Goal: Information Seeking & Learning: Check status

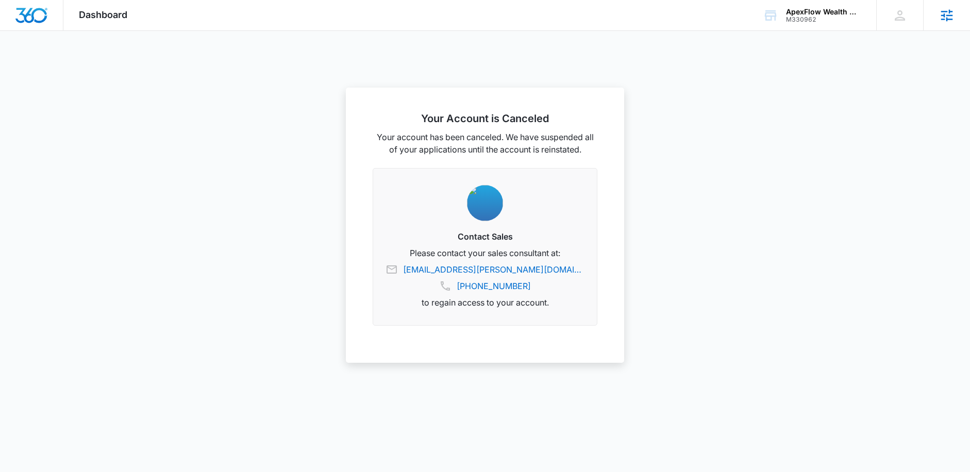
click at [952, 18] on icon at bounding box center [946, 15] width 15 height 15
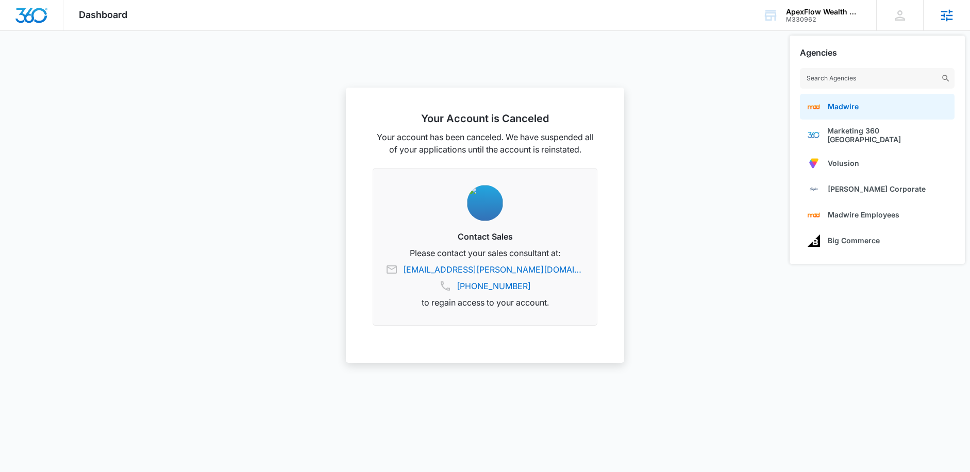
click at [870, 106] on link "Madwire" at bounding box center [877, 107] width 155 height 26
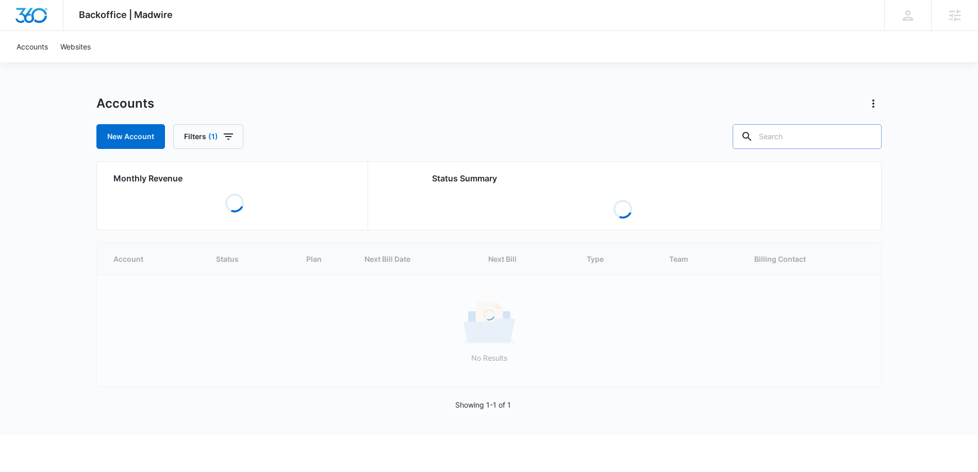
click at [834, 136] on input "text" at bounding box center [807, 136] width 149 height 25
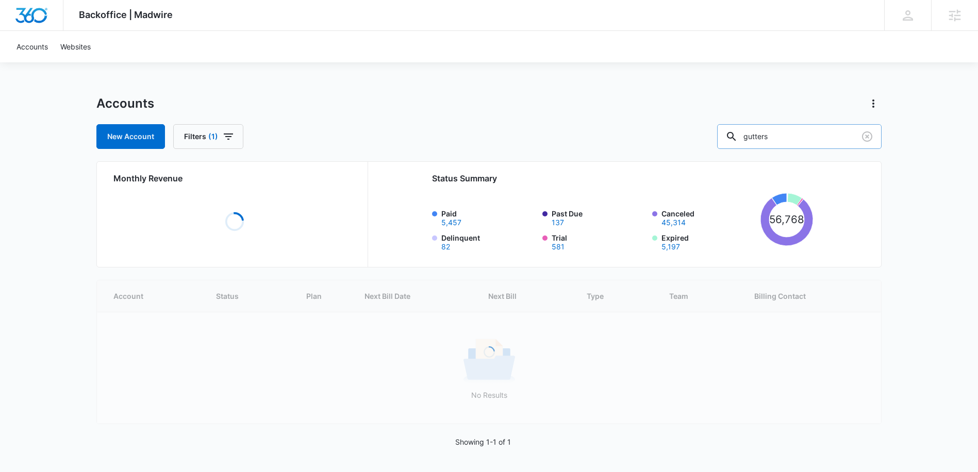
type input "gutters"
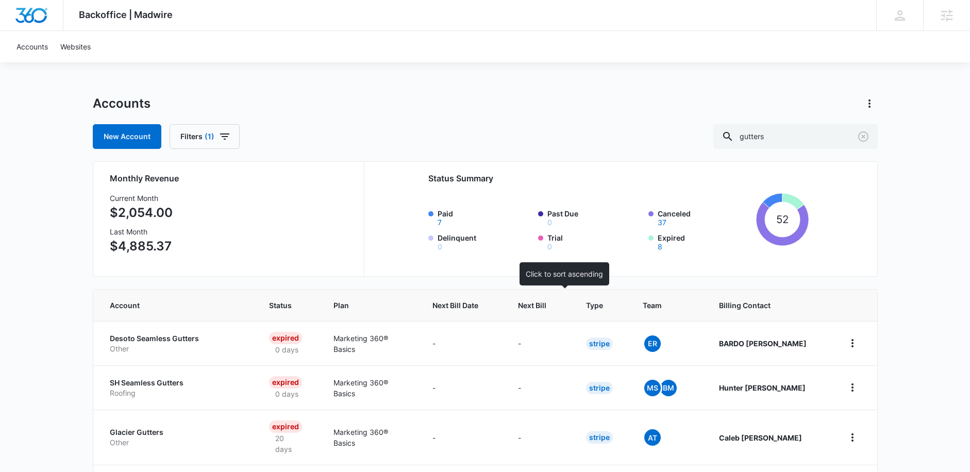
click at [551, 311] on th "Next Bill" at bounding box center [540, 305] width 68 height 31
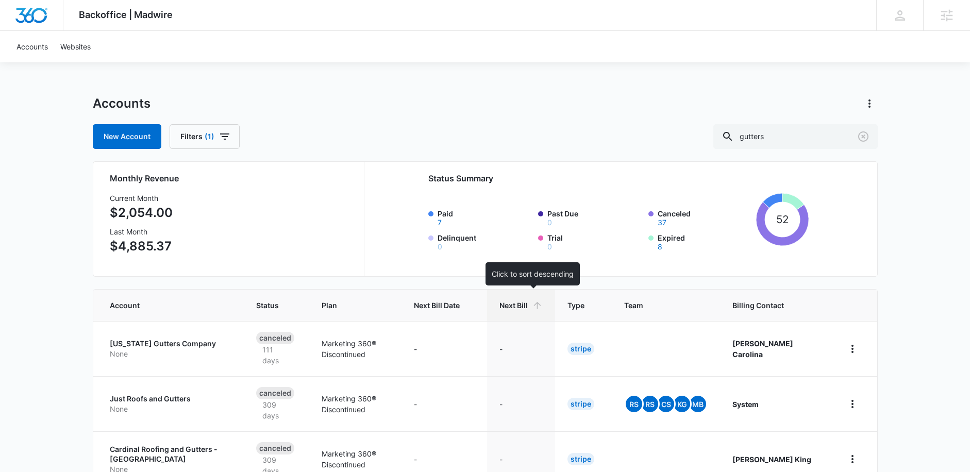
click at [528, 305] on span "Next Bill" at bounding box center [514, 305] width 28 height 11
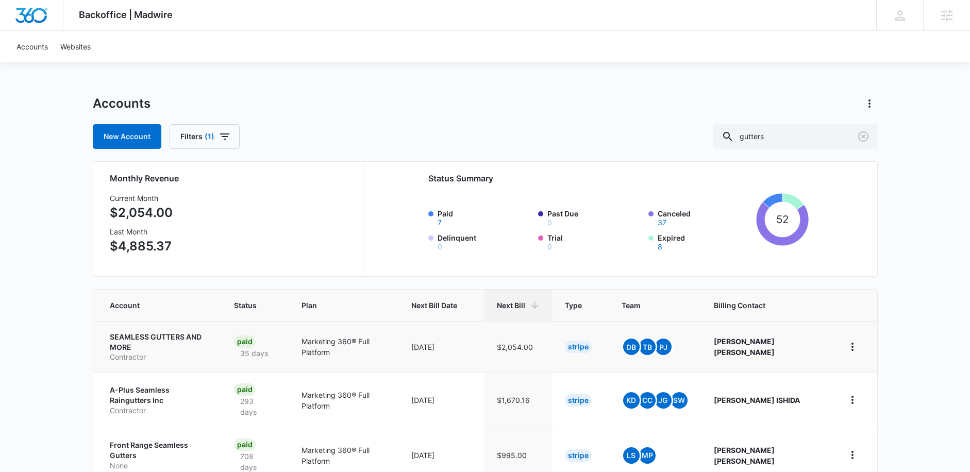
click at [198, 342] on p "SEAMLESS GUTTERS AND MORE" at bounding box center [159, 342] width 99 height 20
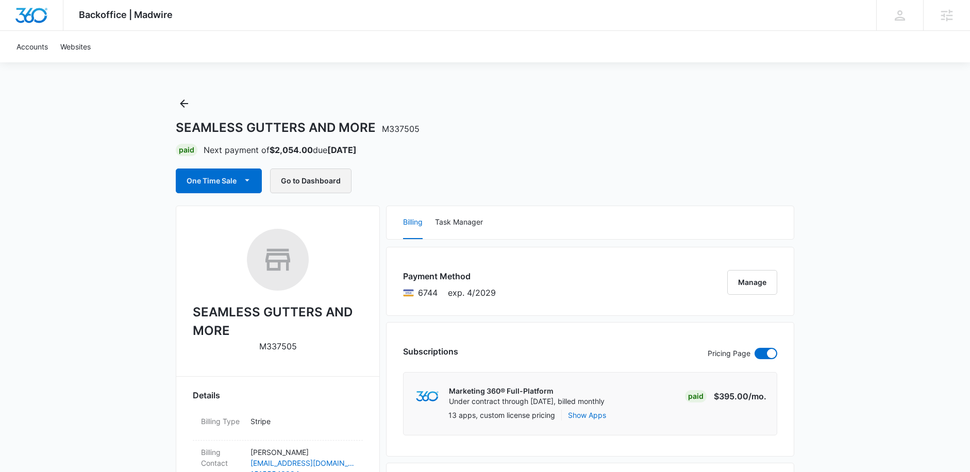
click at [324, 174] on button "Go to Dashboard" at bounding box center [310, 181] width 81 height 25
click at [186, 106] on icon "Back" at bounding box center [184, 103] width 12 height 12
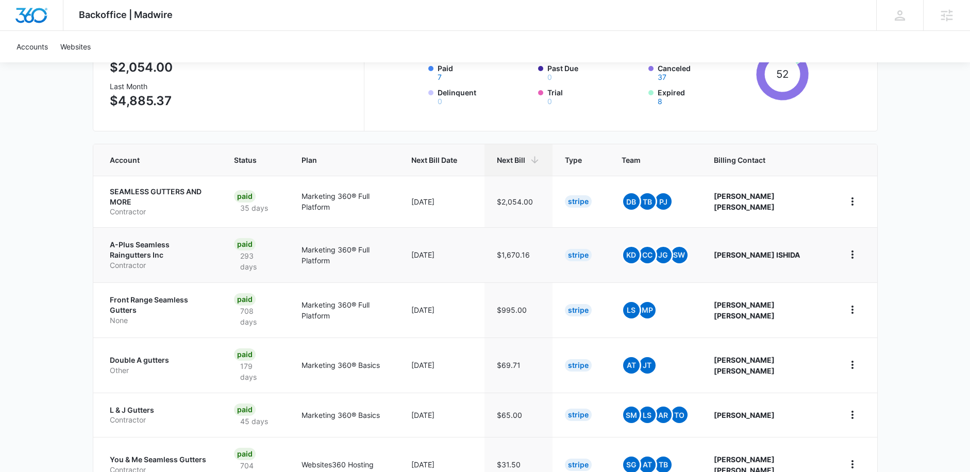
scroll to position [216, 0]
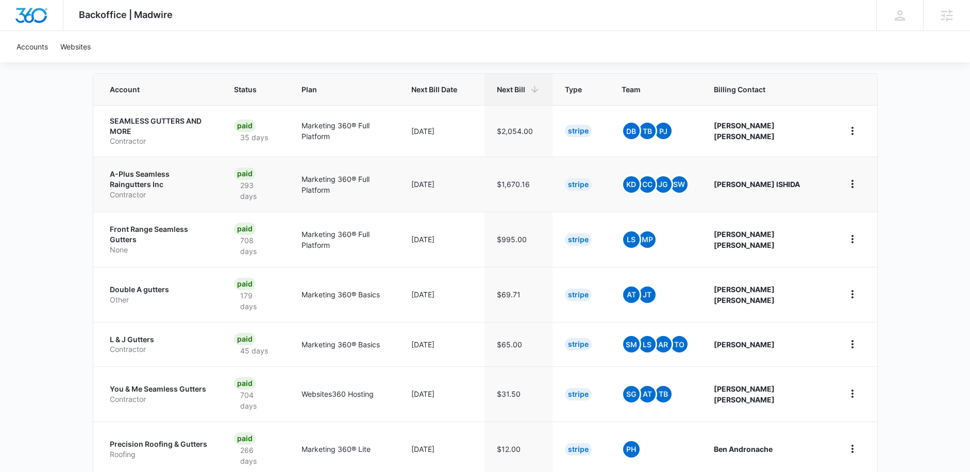
click at [203, 169] on p "A-Plus Seamless Raingutters Inc" at bounding box center [159, 179] width 99 height 20
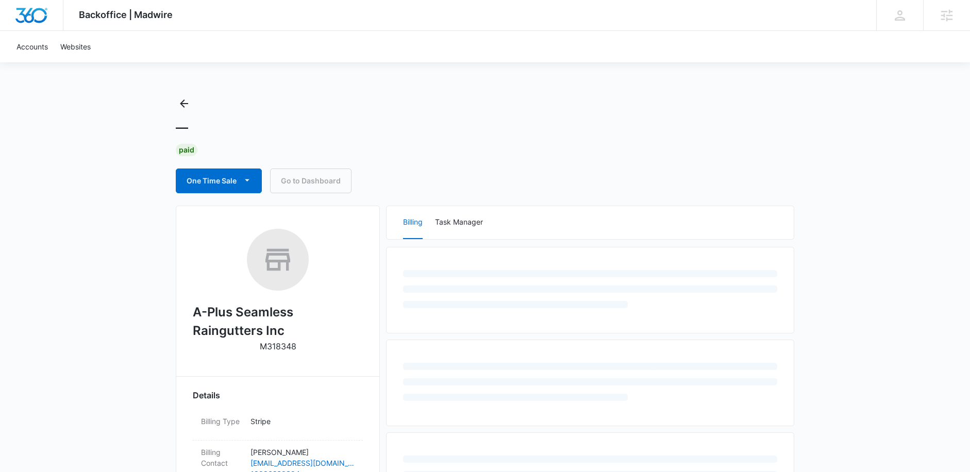
click at [324, 174] on link "Go to Dashboard" at bounding box center [310, 181] width 81 height 25
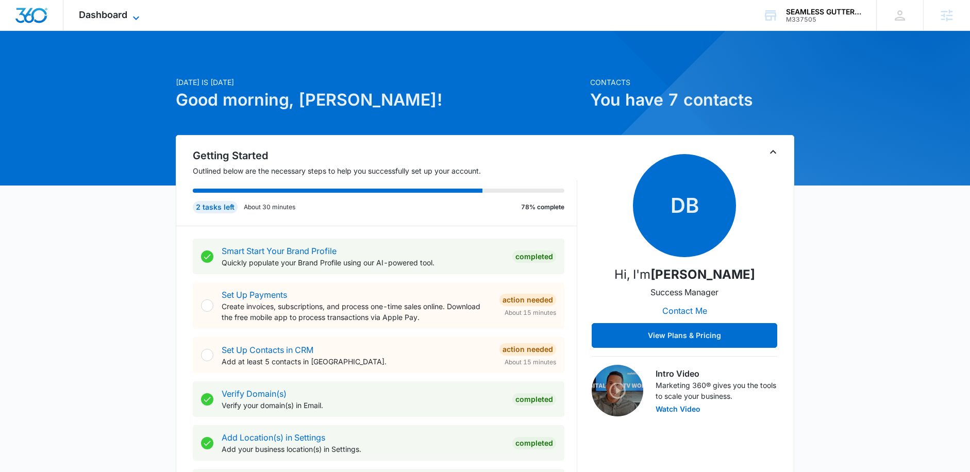
click at [102, 18] on span "Dashboard" at bounding box center [103, 14] width 48 height 11
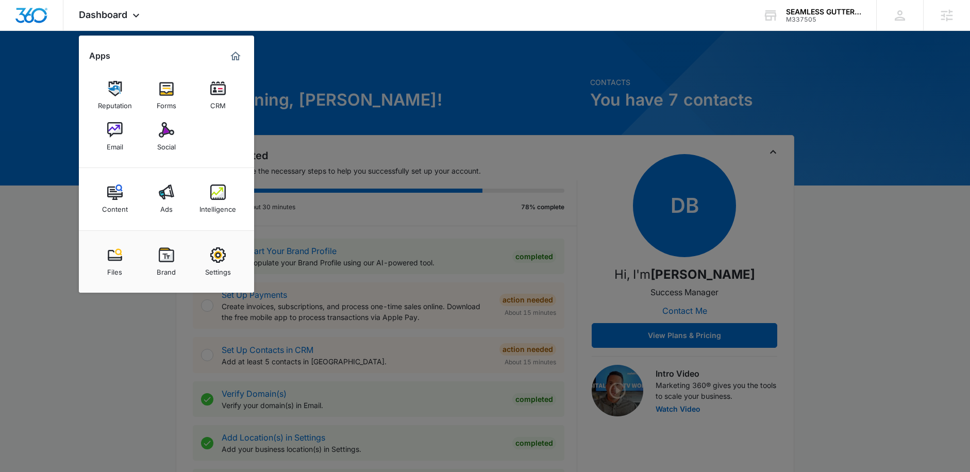
click at [225, 196] on img at bounding box center [217, 192] width 15 height 15
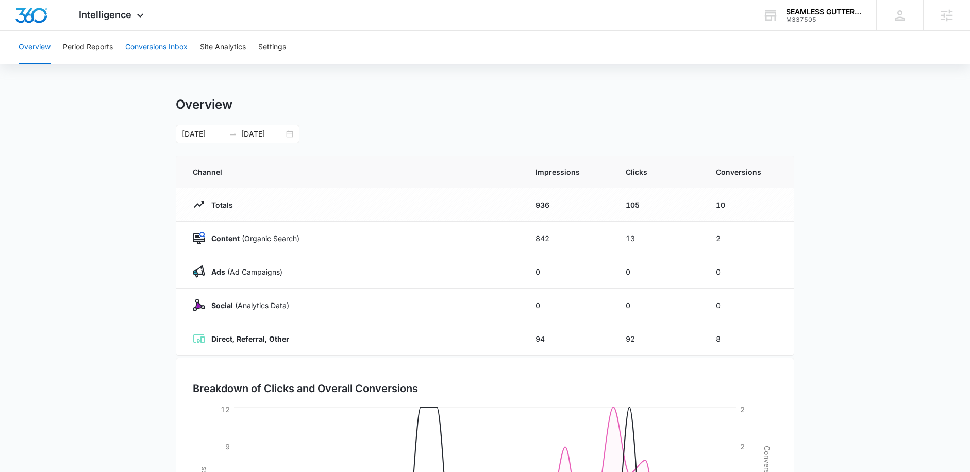
click at [152, 48] on button "Conversions Inbox" at bounding box center [156, 47] width 62 height 33
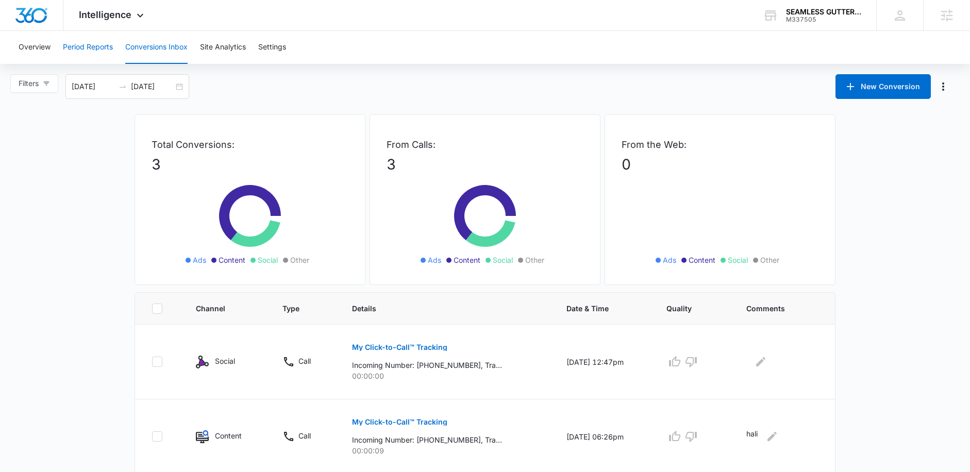
click at [87, 45] on button "Period Reports" at bounding box center [88, 47] width 50 height 33
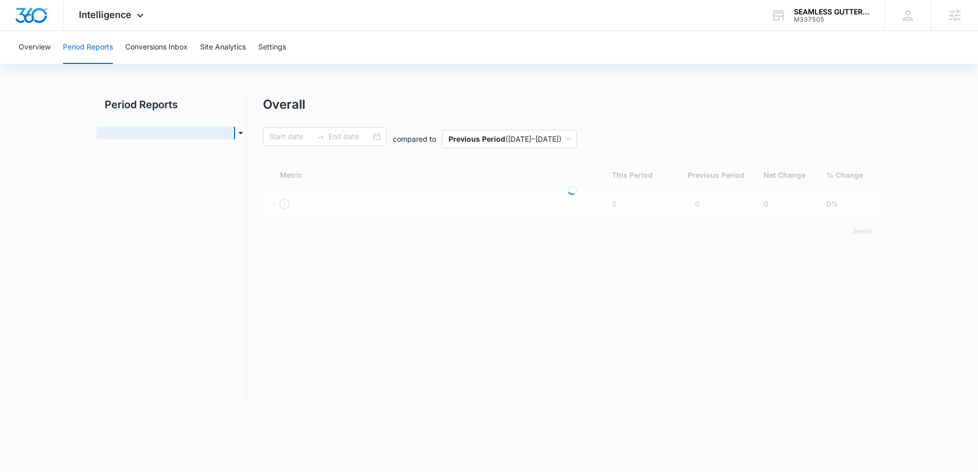
type input "[DATE]"
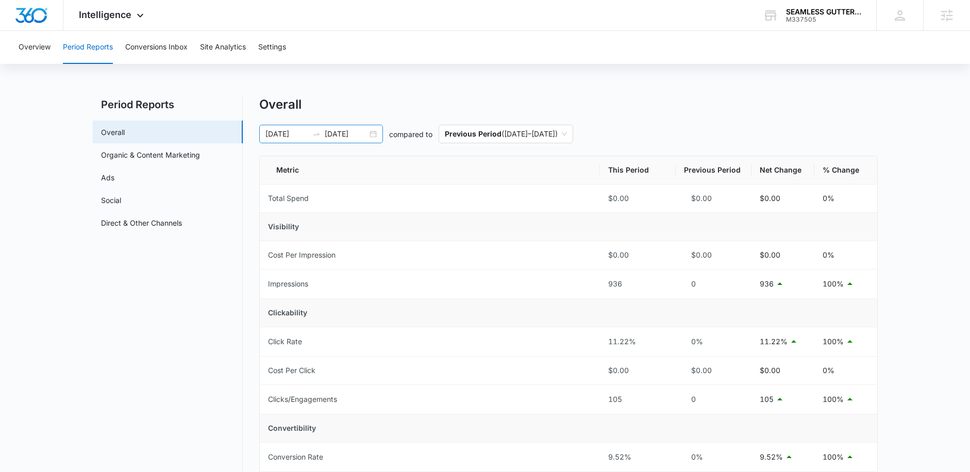
click at [375, 137] on div "09/07/2025 10/07/2025" at bounding box center [321, 134] width 124 height 19
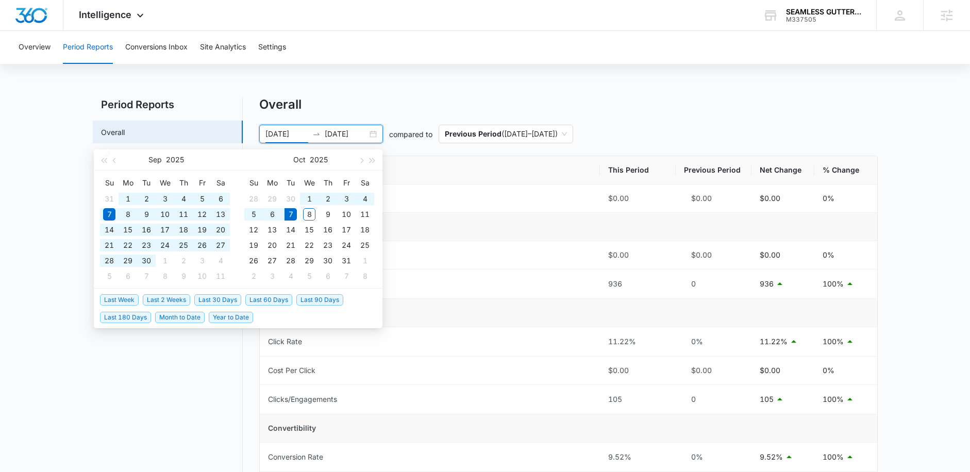
click at [127, 318] on span "Last 180 Days" at bounding box center [125, 317] width 51 height 11
type input "04/10/2025"
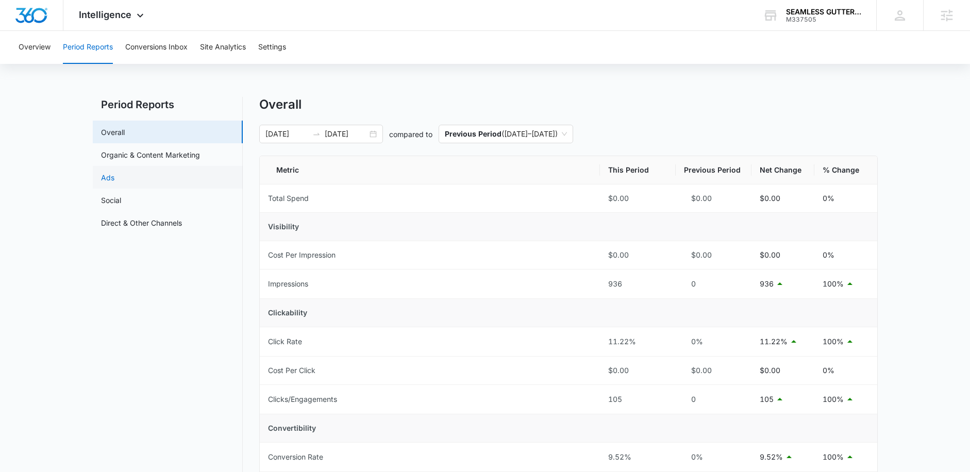
click at [114, 180] on link "Ads" at bounding box center [107, 177] width 13 height 11
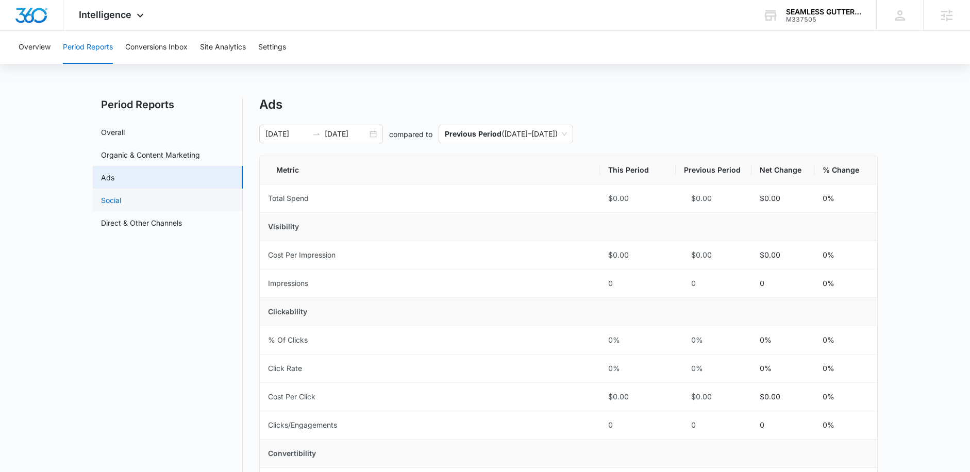
click at [115, 200] on link "Social" at bounding box center [111, 200] width 20 height 11
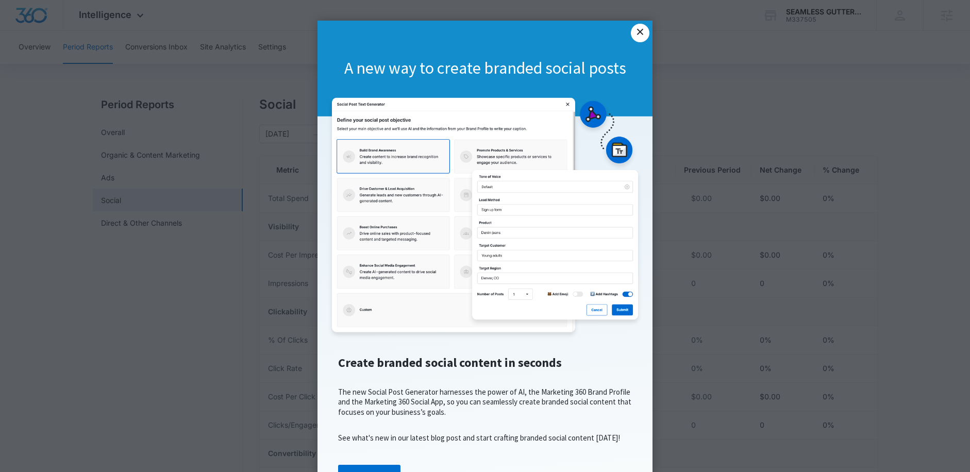
click at [635, 35] on link "×" at bounding box center [640, 33] width 19 height 19
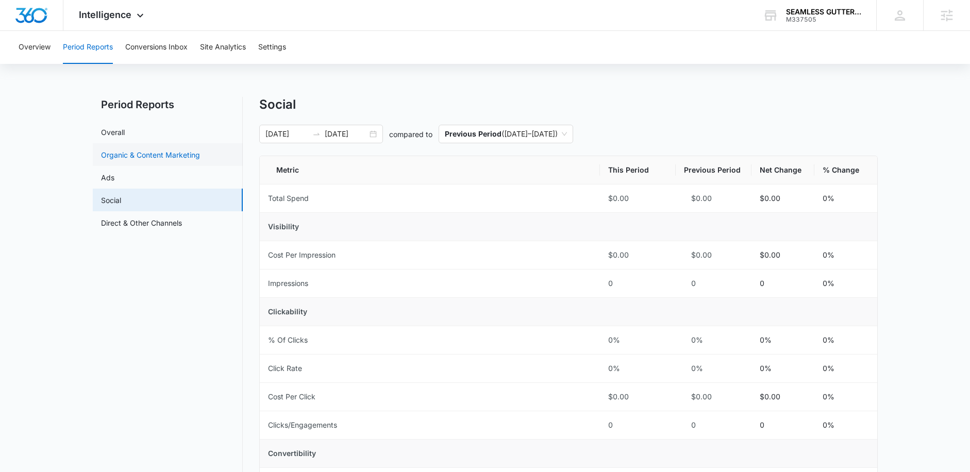
click at [122, 157] on link "Organic & Content Marketing" at bounding box center [150, 155] width 99 height 11
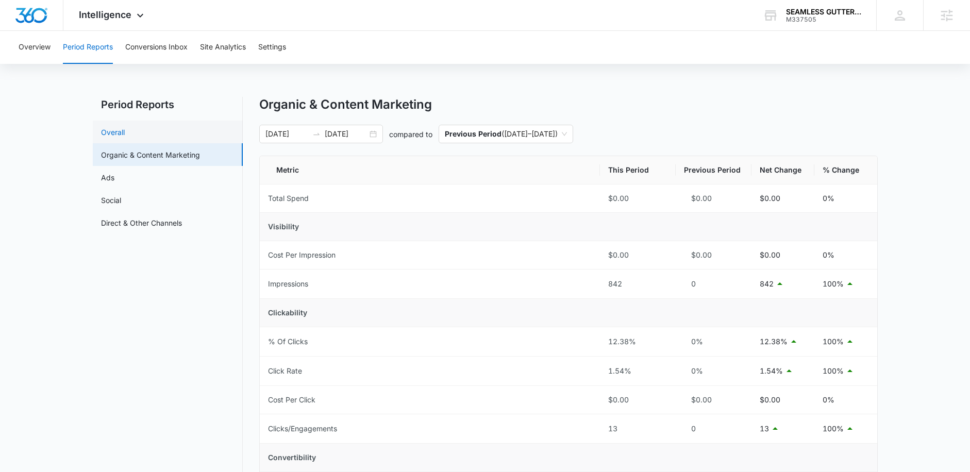
click at [118, 130] on link "Overall" at bounding box center [113, 132] width 24 height 11
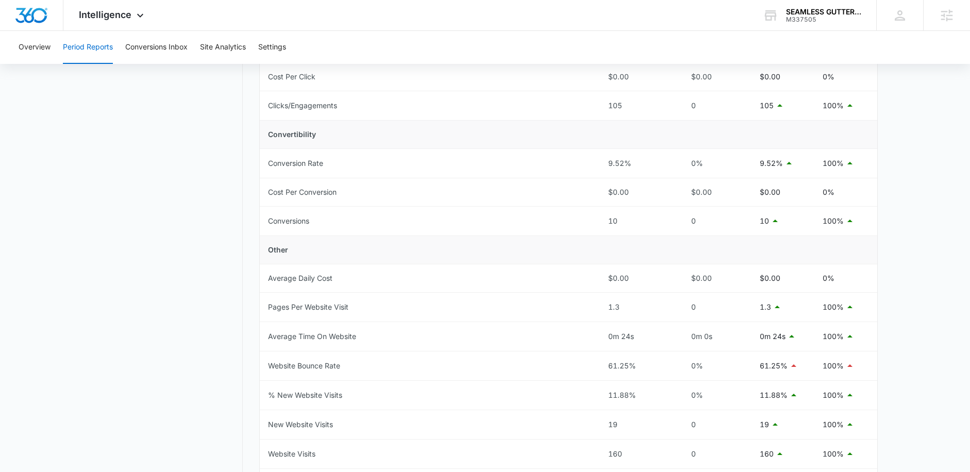
scroll to position [360, 0]
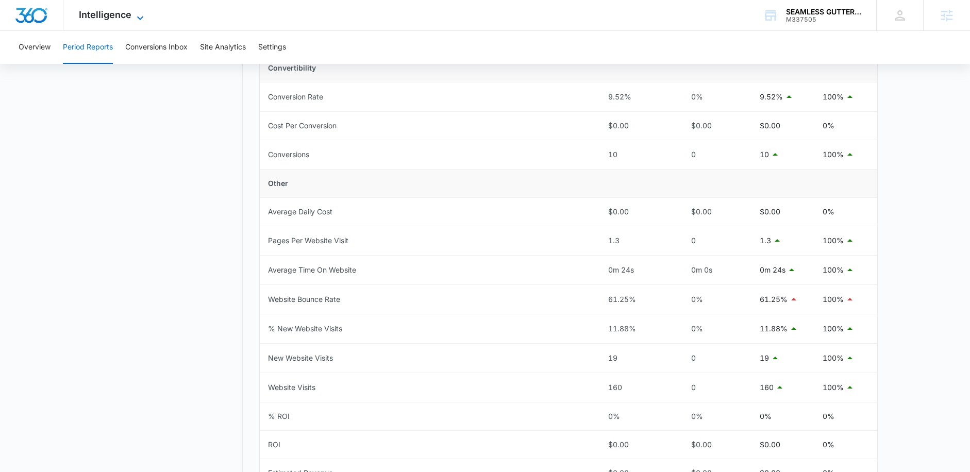
click at [104, 17] on span "Intelligence" at bounding box center [105, 14] width 53 height 11
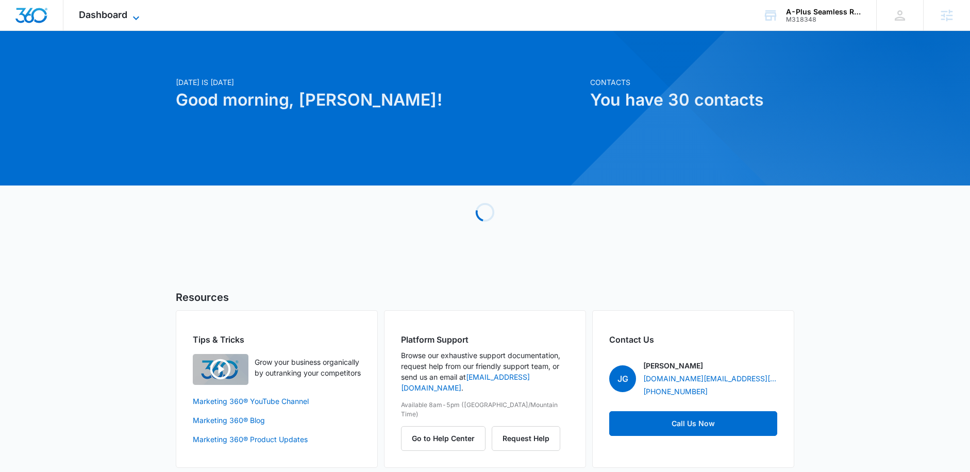
click at [92, 14] on span "Dashboard" at bounding box center [103, 14] width 48 height 11
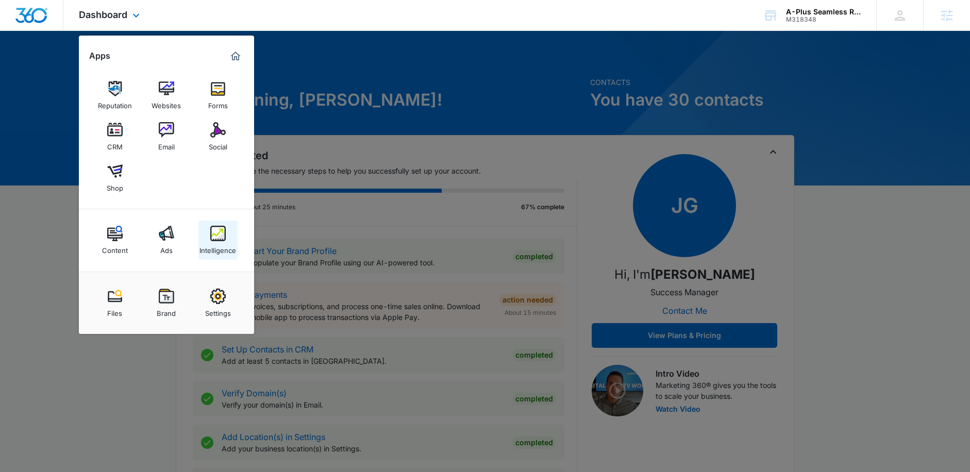
click at [222, 232] on img at bounding box center [217, 233] width 15 height 15
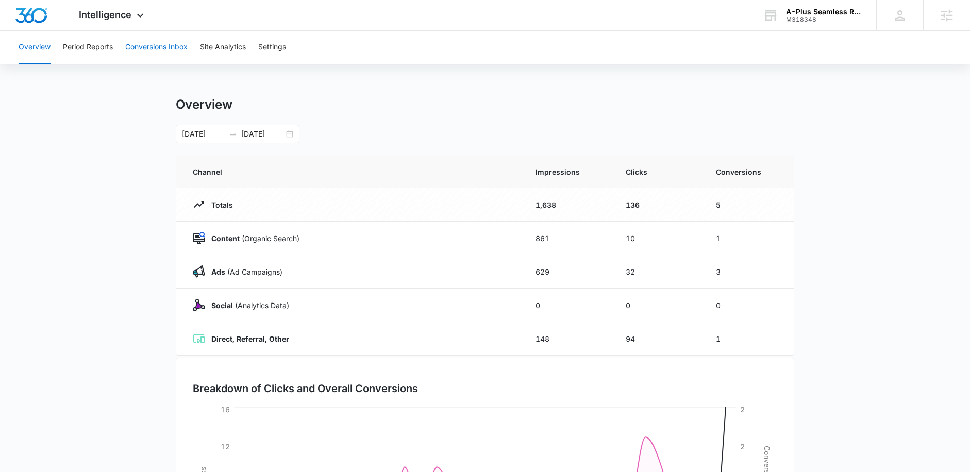
click at [154, 45] on button "Conversions Inbox" at bounding box center [156, 47] width 62 height 33
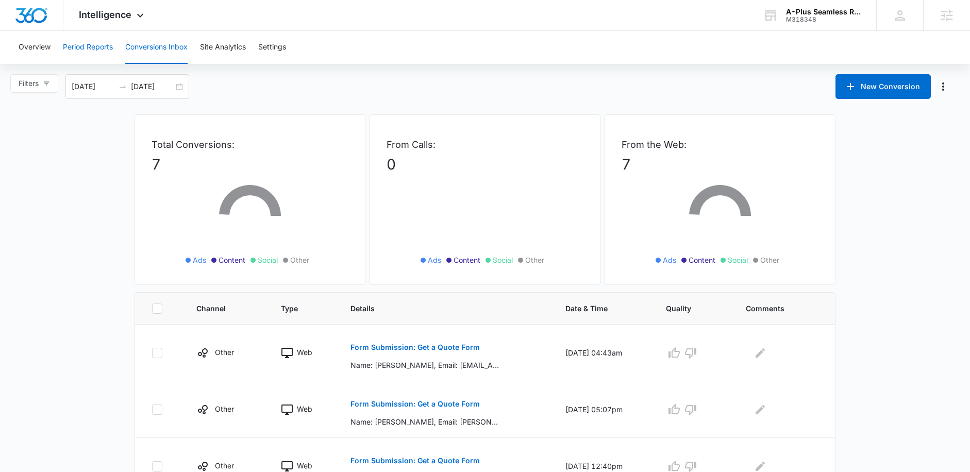
click at [110, 45] on button "Period Reports" at bounding box center [88, 47] width 50 height 33
